Goal: Check status: Check status

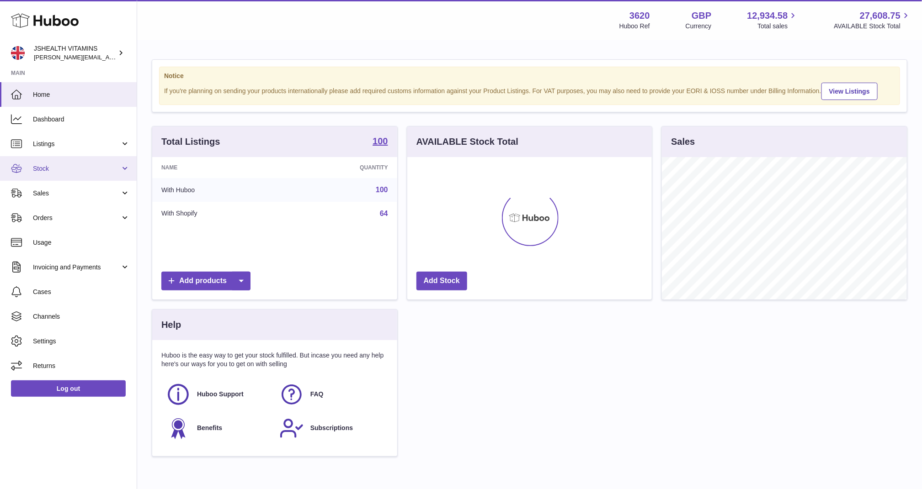
scroll to position [143, 245]
click at [64, 192] on span "Sales" at bounding box center [76, 193] width 87 height 9
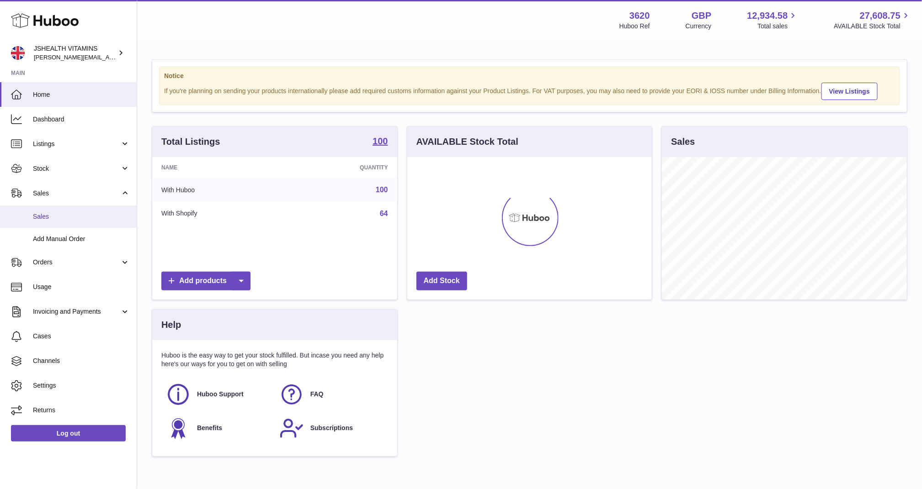
click at [58, 221] on span "Sales" at bounding box center [81, 217] width 97 height 9
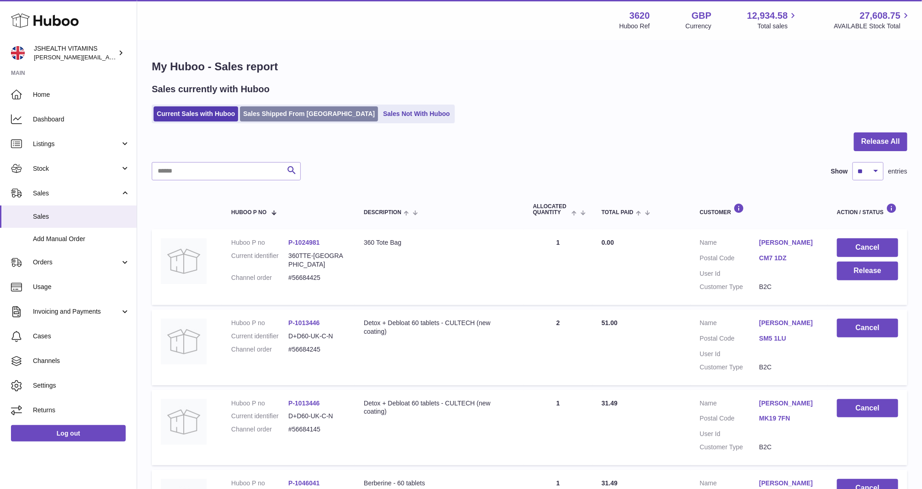
click at [308, 108] on link "Sales Shipped From [GEOGRAPHIC_DATA]" at bounding box center [309, 113] width 138 height 15
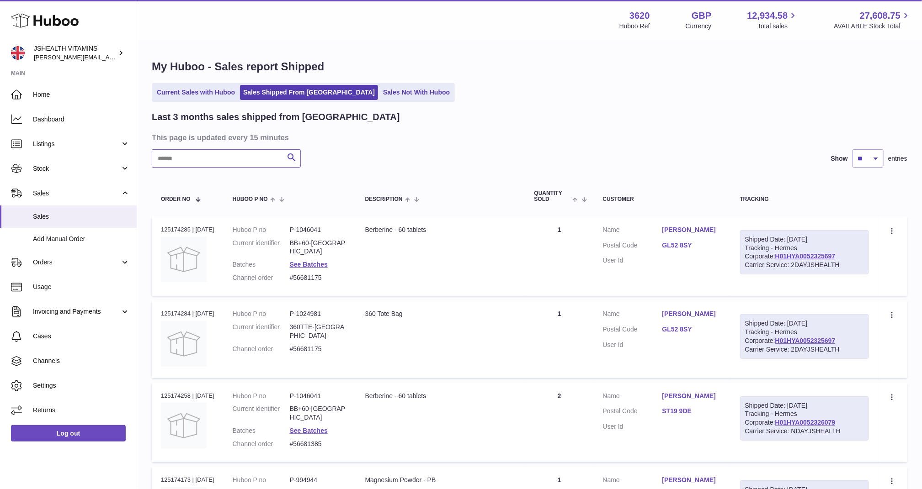
click at [225, 167] on input "text" at bounding box center [226, 158] width 149 height 18
paste input "*******"
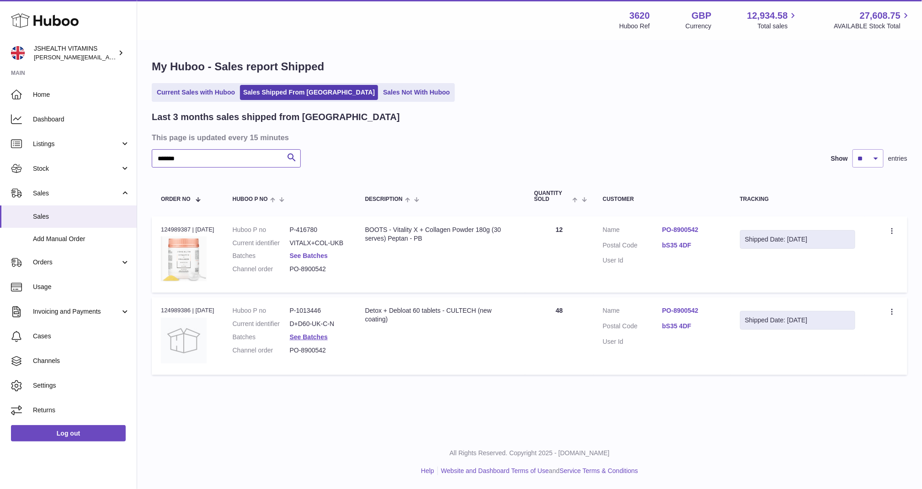
type input "*******"
click at [321, 255] on link "See Batches" at bounding box center [309, 255] width 38 height 7
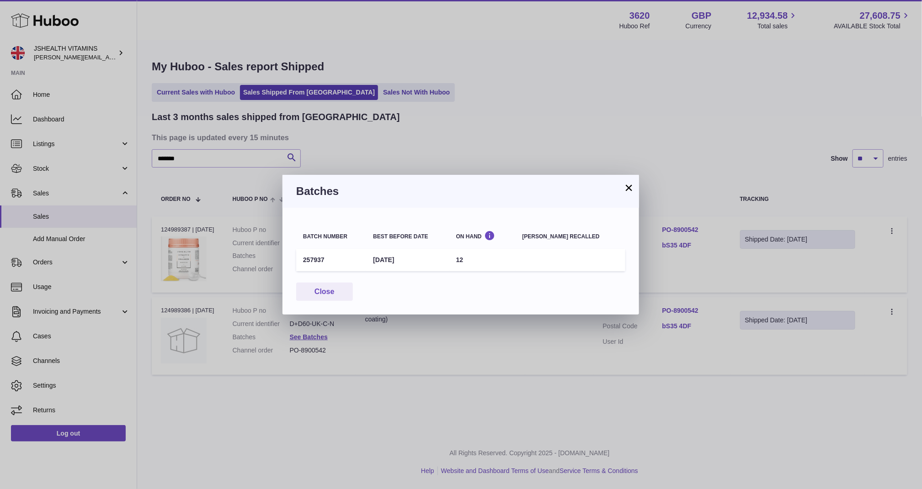
click at [427, 170] on div "× Batches Batch number Best before date On Hand [PERSON_NAME] recalled 257937 […" at bounding box center [461, 244] width 922 height 489
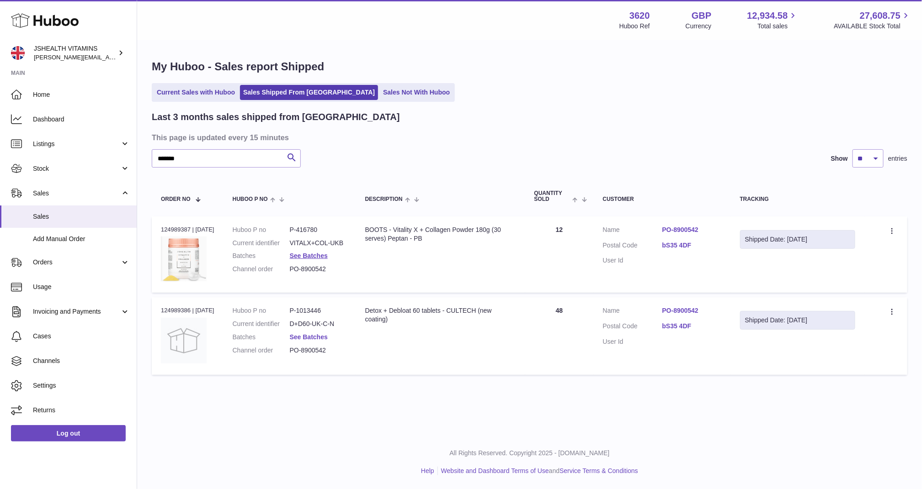
click at [309, 336] on link "See Batches" at bounding box center [309, 337] width 38 height 7
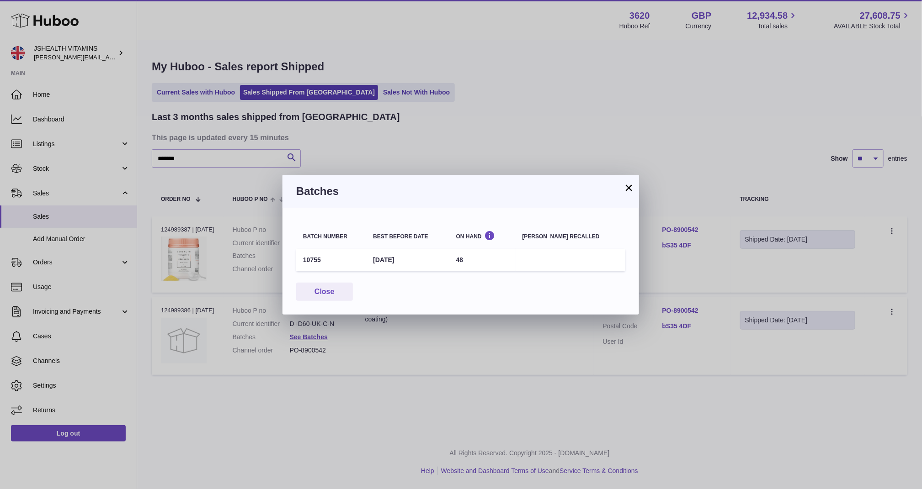
click at [442, 142] on div "× Batches Batch number Best before date On Hand [PERSON_NAME] recalled 10755 [D…" at bounding box center [461, 244] width 922 height 489
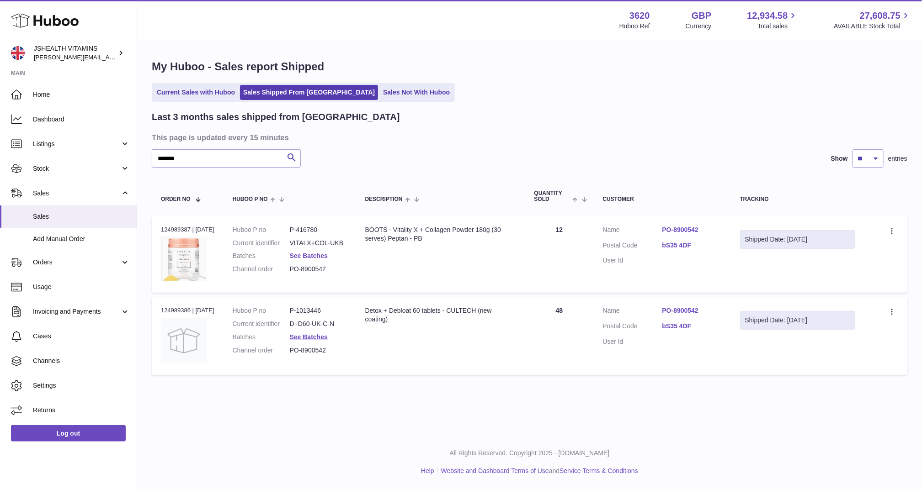
click at [318, 254] on link "See Batches" at bounding box center [309, 255] width 38 height 7
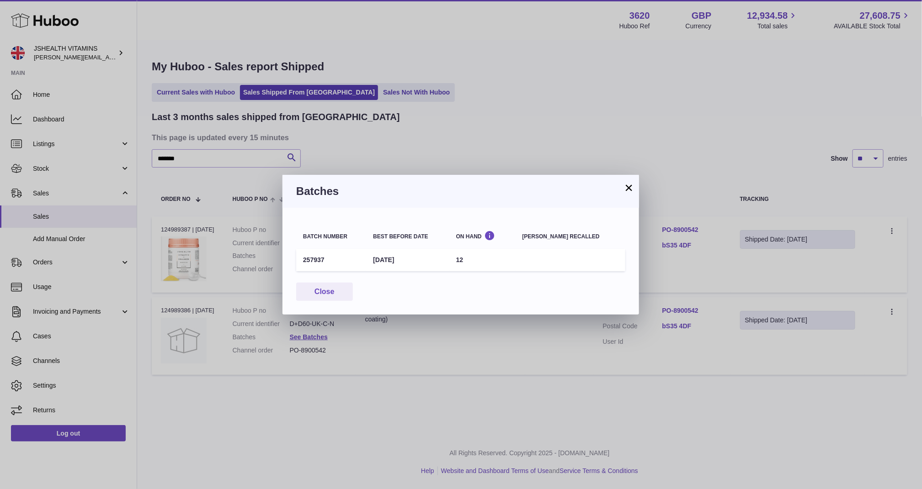
click at [306, 373] on div "× Batches Batch number Best before date On Hand [PERSON_NAME] recalled 257937 […" at bounding box center [461, 244] width 922 height 489
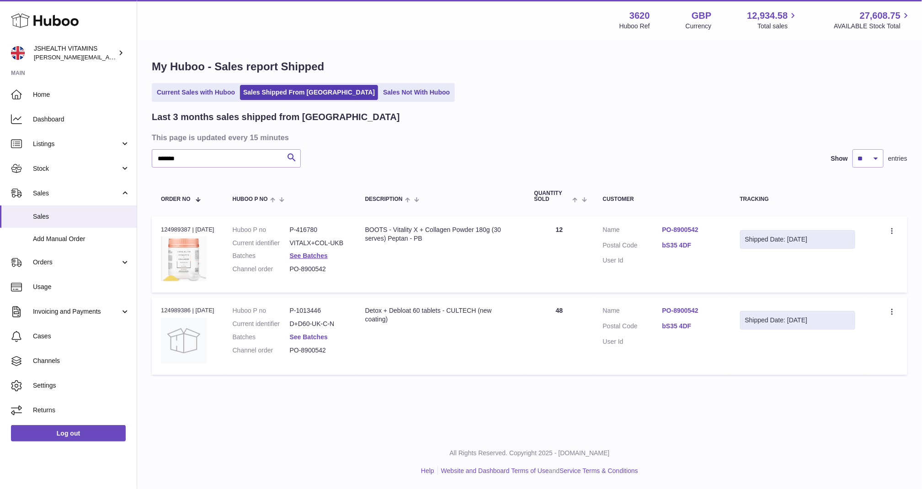
click at [309, 335] on link "See Batches" at bounding box center [309, 337] width 38 height 7
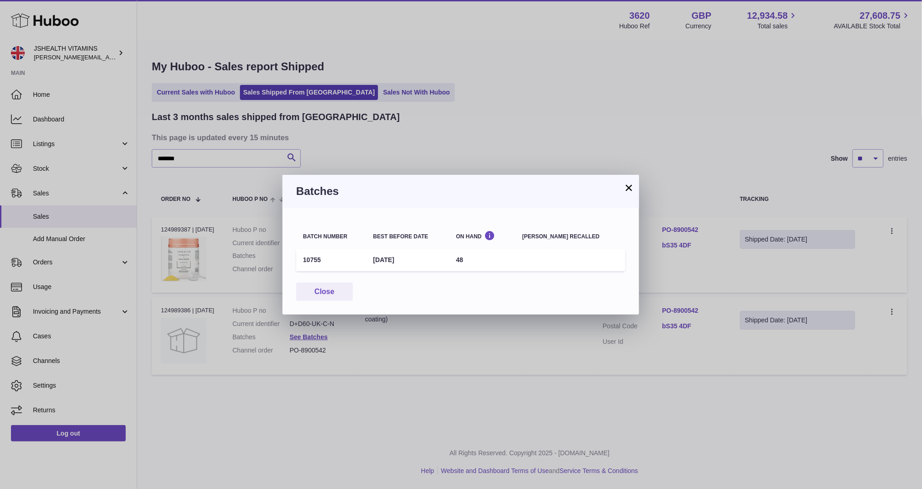
click at [483, 140] on div "× Batches Batch number Best before date On Hand [PERSON_NAME] recalled 10755 [D…" at bounding box center [461, 244] width 922 height 489
